Goal: Check status

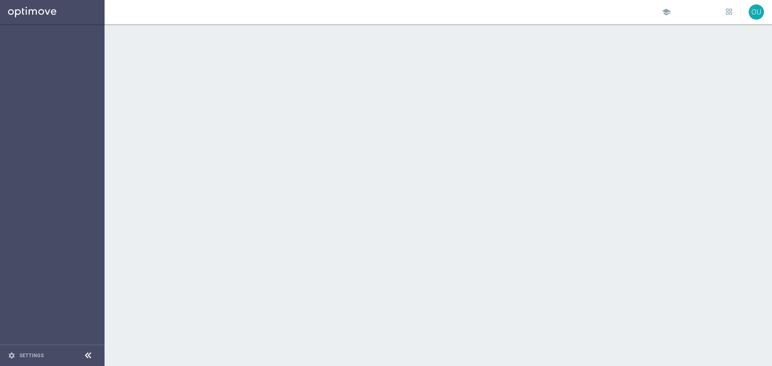
drag, startPoint x: 0, startPoint y: 0, endPoint x: 488, endPoint y: 144, distance: 509.3
click at [488, 144] on div at bounding box center [438, 195] width 667 height 342
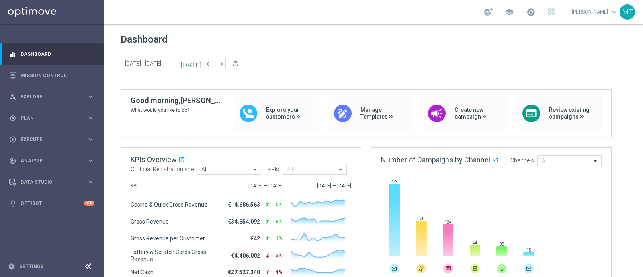
drag, startPoint x: 502, startPoint y: 0, endPoint x: 373, endPoint y: 68, distance: 145.5
click at [373, 68] on div "today 23 Jun 2025 - 29 Jun 2025 arrow_back arrow_forward help_outline" at bounding box center [374, 64] width 507 height 12
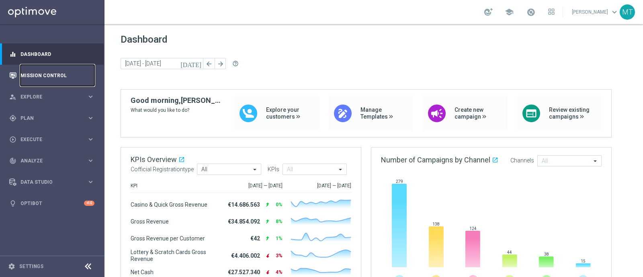
click at [75, 68] on link "Mission Control" at bounding box center [58, 75] width 74 height 21
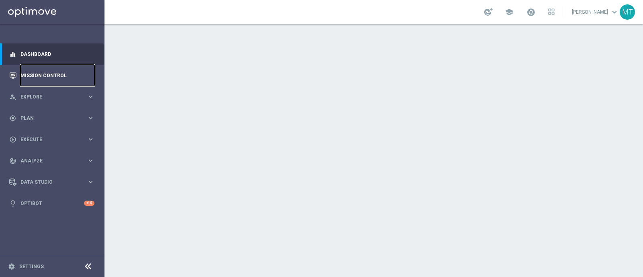
click at [58, 78] on link "Mission Control" at bounding box center [58, 75] width 74 height 21
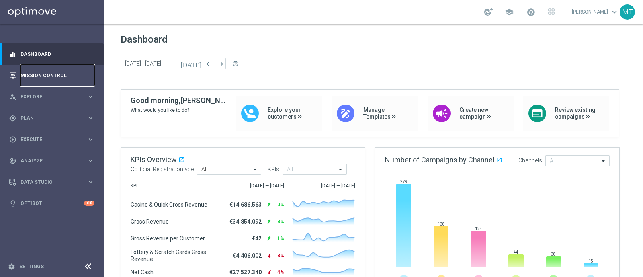
click at [60, 78] on link "Mission Control" at bounding box center [58, 75] width 74 height 21
click at [31, 76] on link "Mission Control" at bounding box center [58, 75] width 74 height 21
click at [27, 115] on div "gps_fixed Plan" at bounding box center [48, 118] width 78 height 7
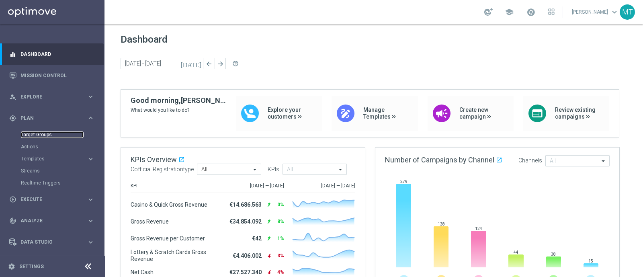
click at [34, 136] on link "Target Groups" at bounding box center [52, 134] width 63 height 6
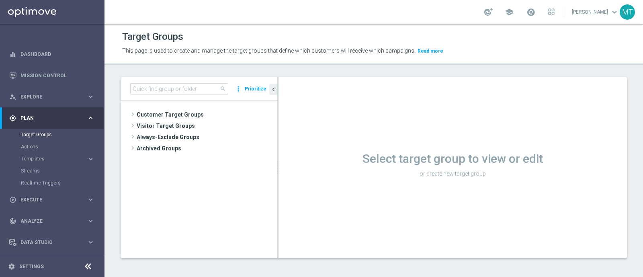
click at [156, 29] on div "Target Groups" at bounding box center [373, 37] width 503 height 16
click at [30, 78] on link "Mission Control" at bounding box center [58, 75] width 74 height 21
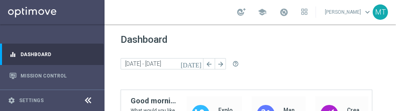
drag, startPoint x: 262, startPoint y: 41, endPoint x: 264, endPoint y: 48, distance: 7.0
click at [264, 48] on div "Dashboard today 23 Jun 2025 - 29 Jun 2025 arrow_back arrow_forward help_outline" at bounding box center [250, 61] width 259 height 55
click at [191, 12] on div "school Martina Troia keyboard_arrow_down MT" at bounding box center [250, 12] width 291 height 24
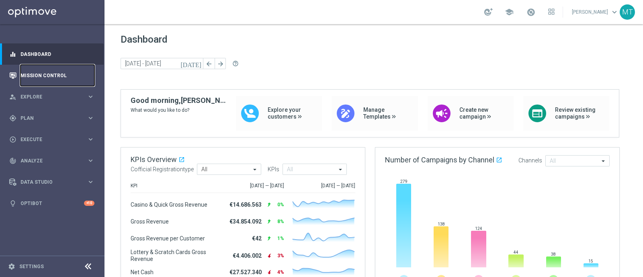
click at [48, 82] on link "Mission Control" at bounding box center [58, 75] width 74 height 21
click at [56, 80] on link "Mission Control" at bounding box center [58, 75] width 74 height 21
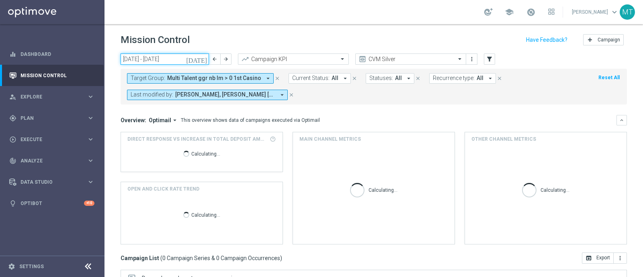
click at [189, 59] on input "[DATE] - [DATE]" at bounding box center [165, 58] width 88 height 11
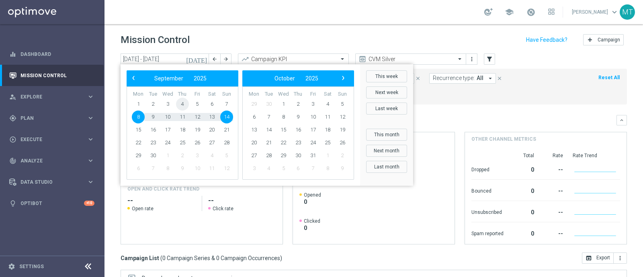
click at [187, 101] on span "4" at bounding box center [182, 104] width 13 height 13
click at [234, 103] on td "7" at bounding box center [226, 104] width 15 height 13
click at [228, 103] on span "7" at bounding box center [226, 104] width 13 height 13
type input "[DATE] - [DATE]"
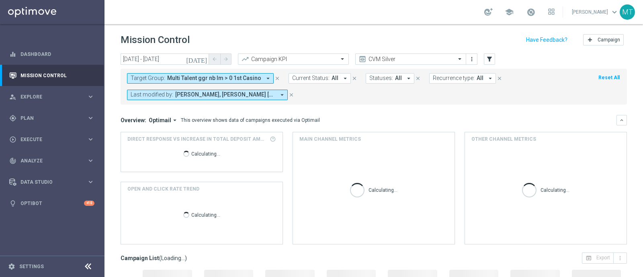
click at [145, 83] on button "Target Group: Multi Talent ggr nb lm > 0 1st Casino arrow_drop_down" at bounding box center [200, 78] width 147 height 10
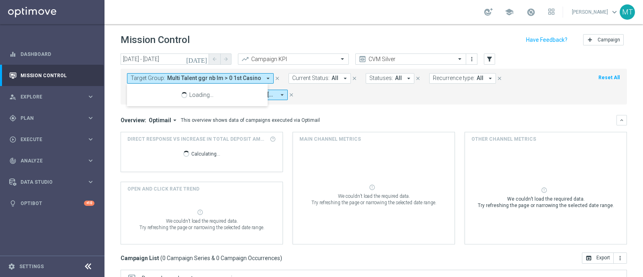
click at [115, 111] on div "[DATE] [DATE] - [DATE] arrow_back arrow_forward Campaign KPI trending_up CVM Si…" at bounding box center [374, 161] width 539 height 216
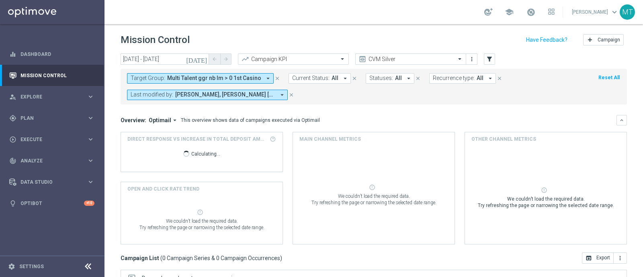
click at [249, 83] on form "Target Group: Multi Talent ggr nb lm > 0 1st Casino arrow_drop_down close Curre…" at bounding box center [356, 86] width 458 height 27
click at [246, 79] on span "Multi Talent ggr nb lm > 0 1st Casino" at bounding box center [214, 78] width 94 height 7
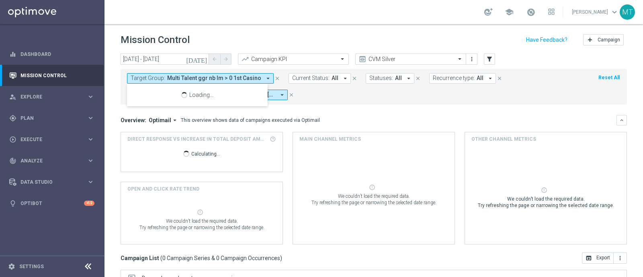
click at [334, 101] on div "Target Group: Multi Talent ggr nb lm > 0 1st Casino arrow_drop_down close Loadi…" at bounding box center [374, 87] width 507 height 36
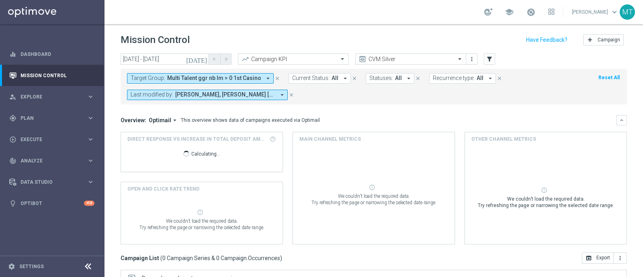
click at [207, 74] on button "Target Group: Multi Talent ggr nb lm > 0 1st Casino arrow_drop_down" at bounding box center [200, 78] width 147 height 10
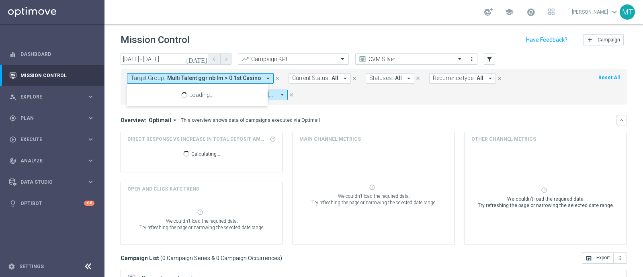
click at [321, 113] on mini-dashboard "Overview: Optimail arrow_drop_down This overview shows data of campaigns execut…" at bounding box center [374, 179] width 507 height 148
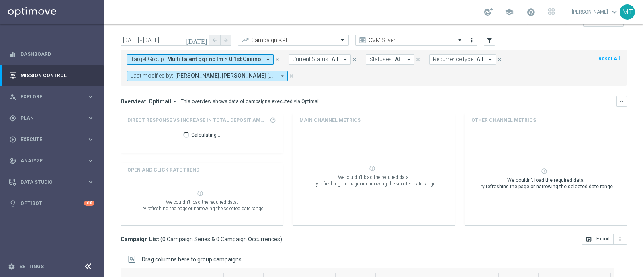
scroll to position [18, 0]
click at [197, 57] on span "Multi Talent ggr nb lm > 0 1st Casino" at bounding box center [214, 60] width 94 height 7
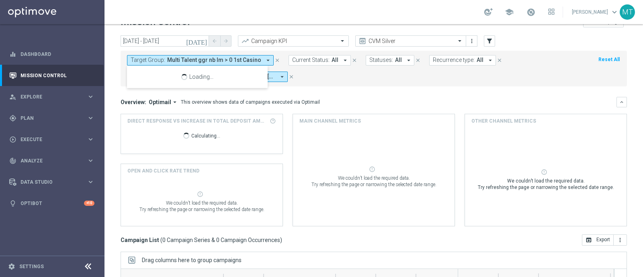
click at [322, 87] on mini-dashboard "Overview: Optimail arrow_drop_down This overview shows data of campaigns execut…" at bounding box center [374, 160] width 507 height 148
